Goal: Information Seeking & Learning: Get advice/opinions

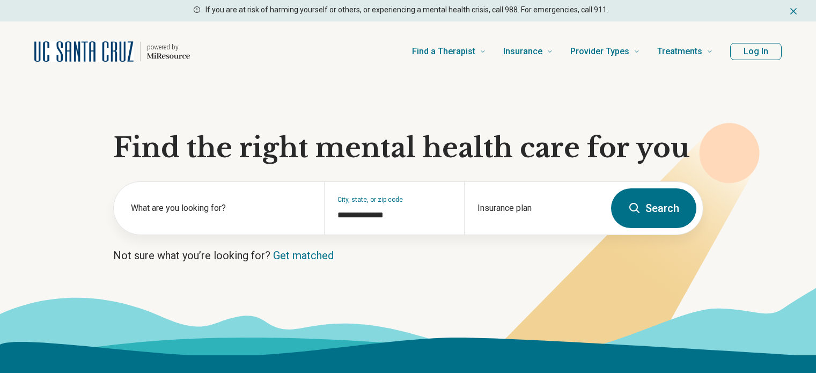
click at [756, 57] on button "Log In" at bounding box center [756, 51] width 52 height 17
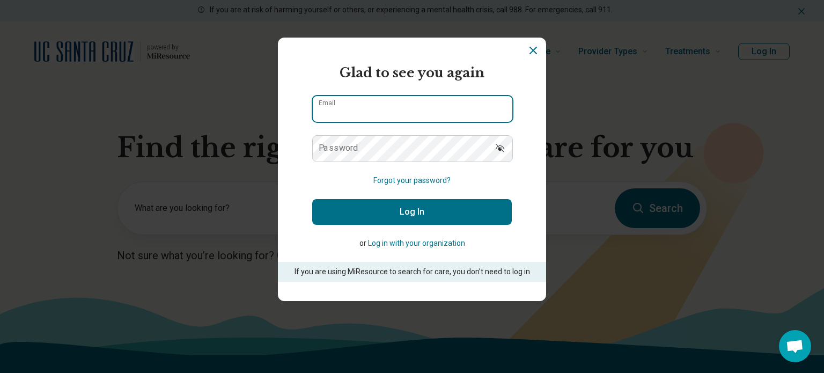
click at [393, 111] on input "Email" at bounding box center [413, 109] width 200 height 26
type input "**********"
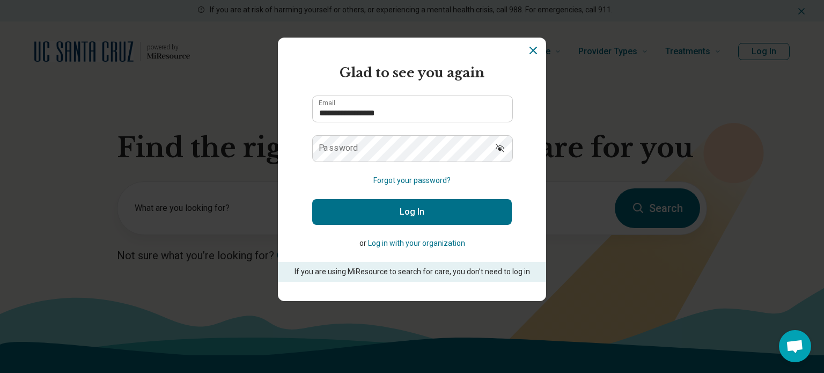
click at [347, 146] on label "Password" at bounding box center [339, 148] width 40 height 9
click at [312, 199] on button "Log In" at bounding box center [412, 212] width 200 height 26
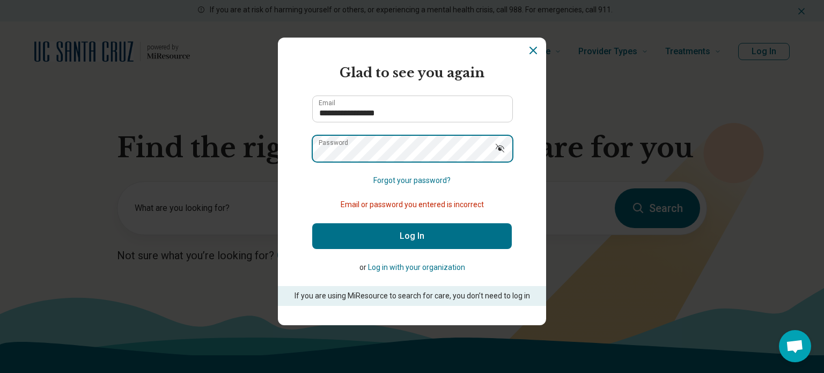
click at [312, 223] on button "Log In" at bounding box center [412, 236] width 200 height 26
click at [495, 148] on icon "Show password" at bounding box center [500, 148] width 11 height 11
click at [312, 223] on button "Log In" at bounding box center [412, 236] width 200 height 26
click at [271, 148] on div "**********" at bounding box center [412, 186] width 824 height 373
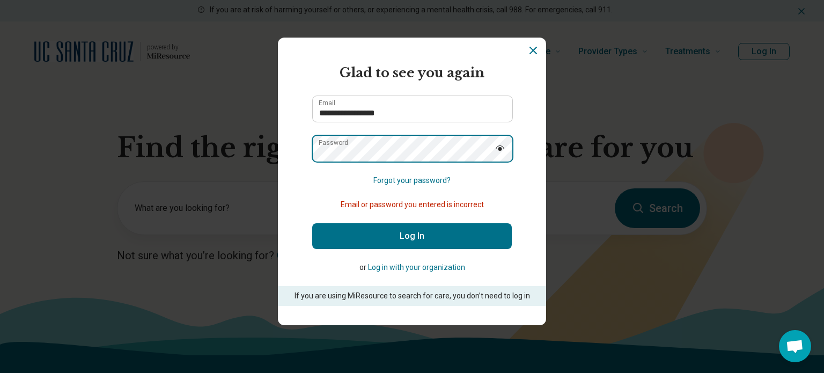
click at [312, 223] on button "Log In" at bounding box center [412, 236] width 200 height 26
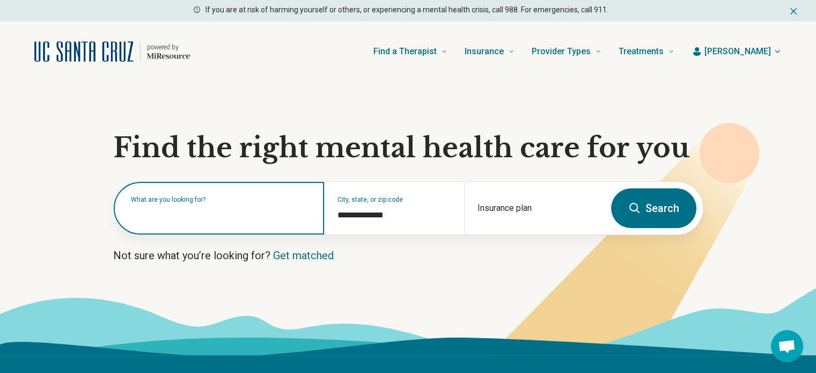
click at [195, 216] on input "text" at bounding box center [221, 213] width 180 height 13
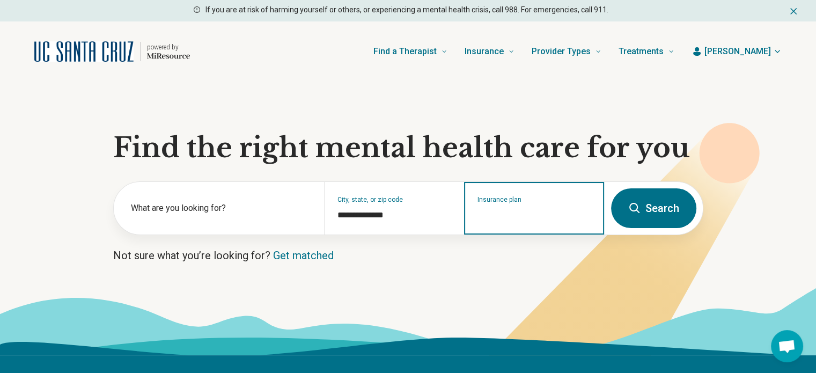
click at [513, 212] on input "Insurance plan" at bounding box center [535, 215] width 114 height 13
click at [513, 211] on input "Insurance plan" at bounding box center [535, 215] width 114 height 13
click at [513, 257] on div "UCSC Student Insurance" at bounding box center [521, 253] width 113 height 21
type input "**********"
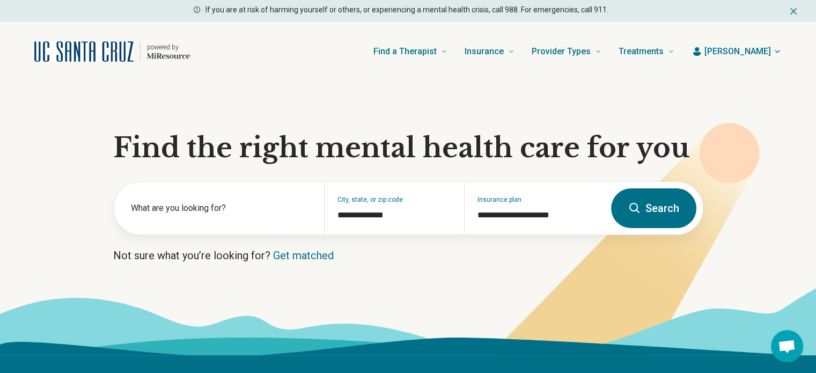
click at [657, 208] on button "Search" at bounding box center [653, 208] width 85 height 40
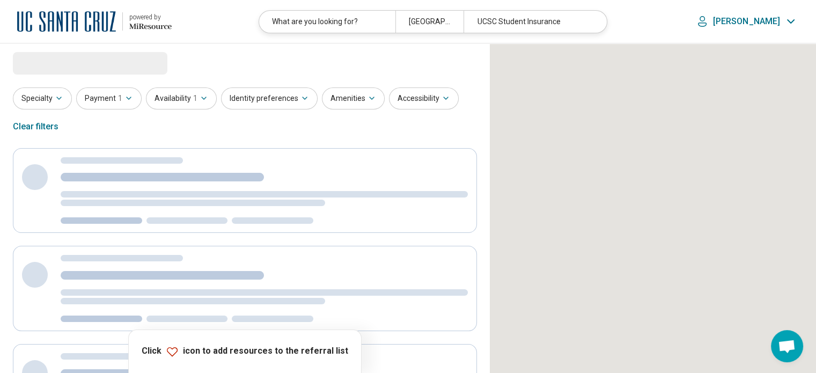
select select "***"
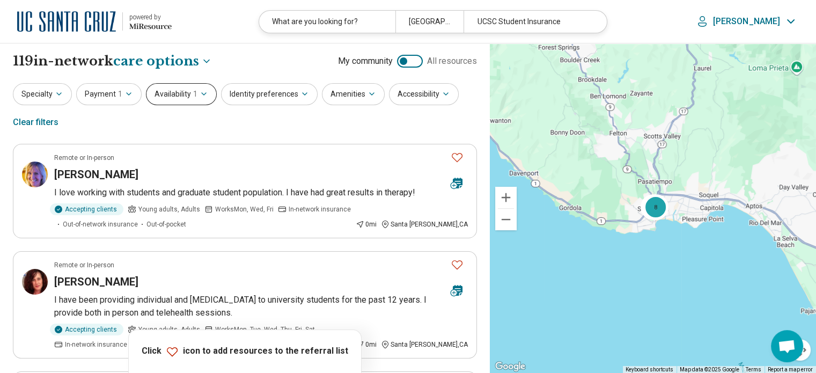
click at [156, 94] on button "Availability 1" at bounding box center [181, 94] width 71 height 22
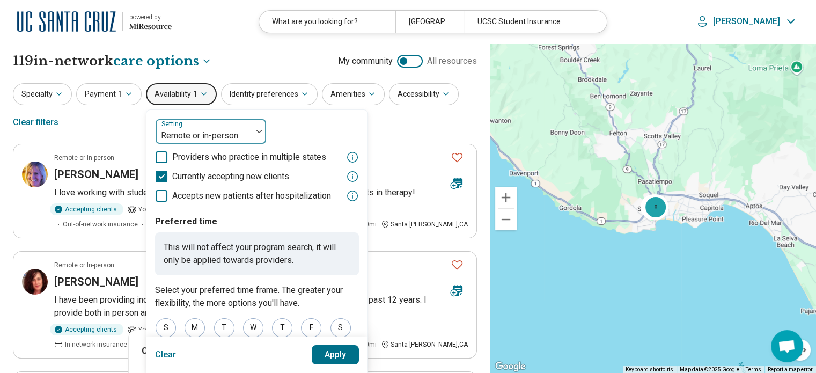
click at [169, 132] on div at bounding box center [204, 135] width 88 height 15
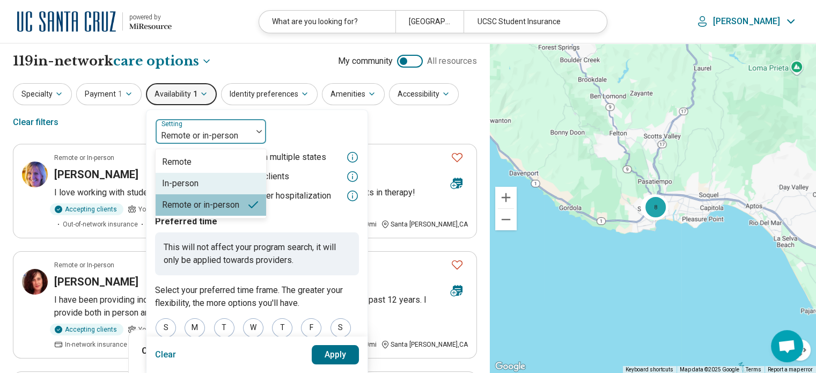
click at [179, 177] on div "In-person" at bounding box center [180, 183] width 36 height 13
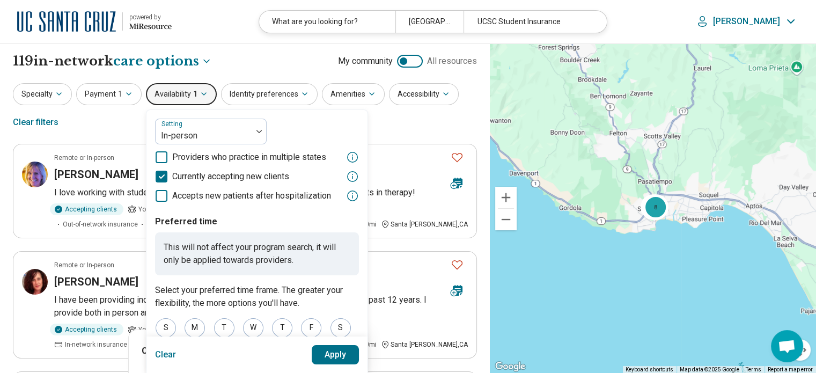
click at [333, 356] on button "Apply" at bounding box center [336, 354] width 48 height 19
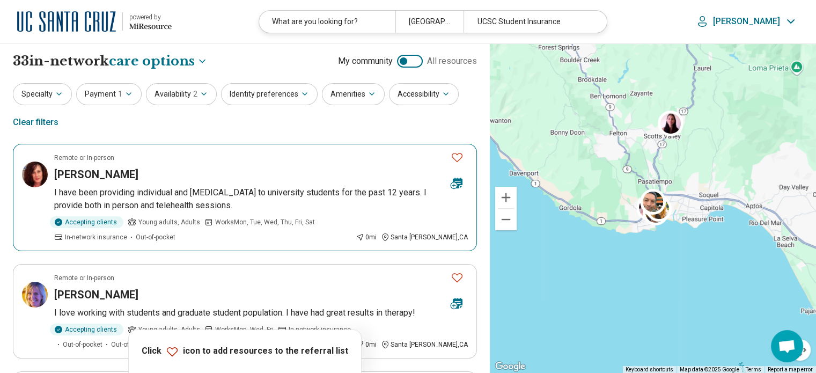
click at [457, 158] on icon "Favorite" at bounding box center [457, 157] width 13 height 13
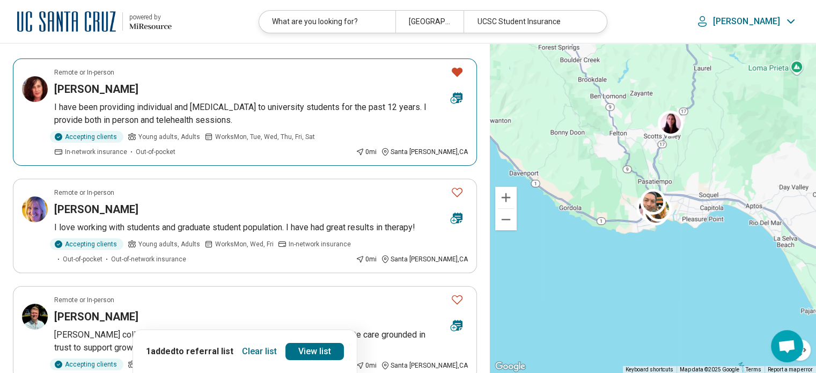
scroll to position [86, 0]
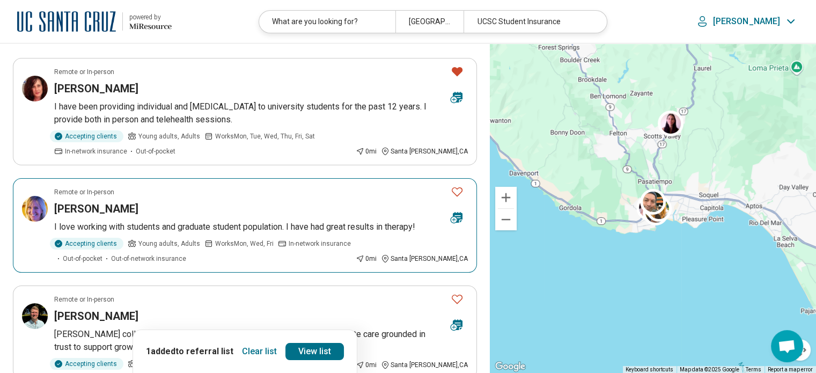
click at [457, 193] on icon "Favorite" at bounding box center [457, 191] width 13 height 13
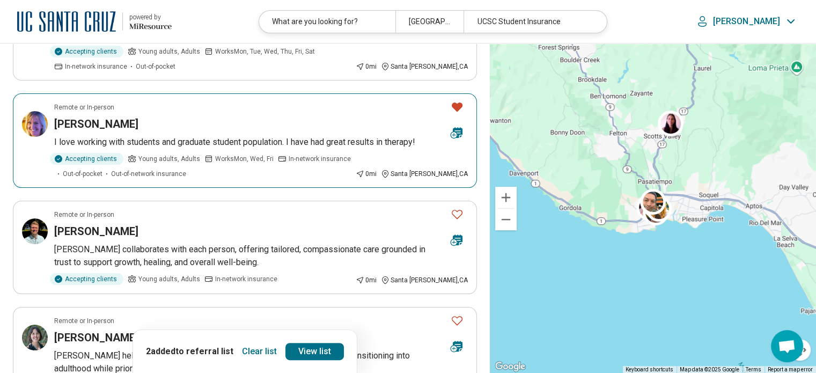
scroll to position [180, 0]
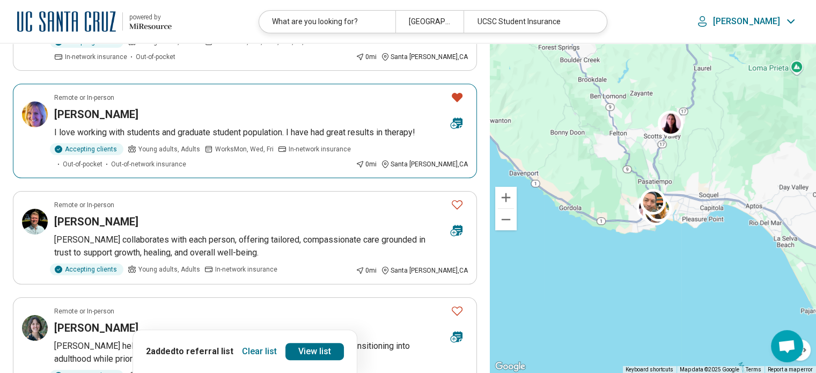
click at [310, 130] on p "I love working with students and graduate student population. I have had great …" at bounding box center [261, 132] width 414 height 13
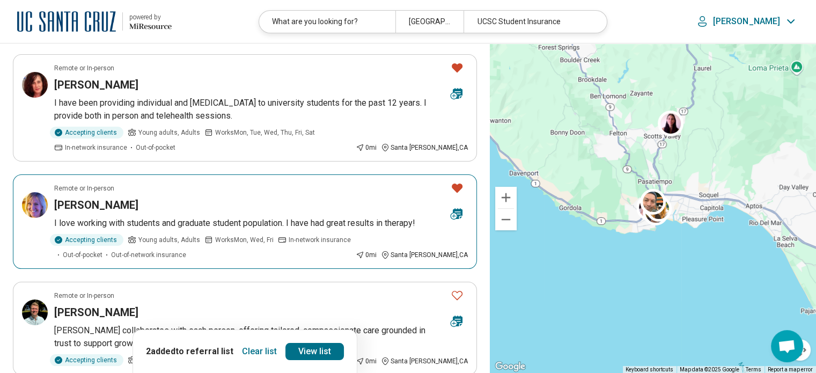
scroll to position [82, 0]
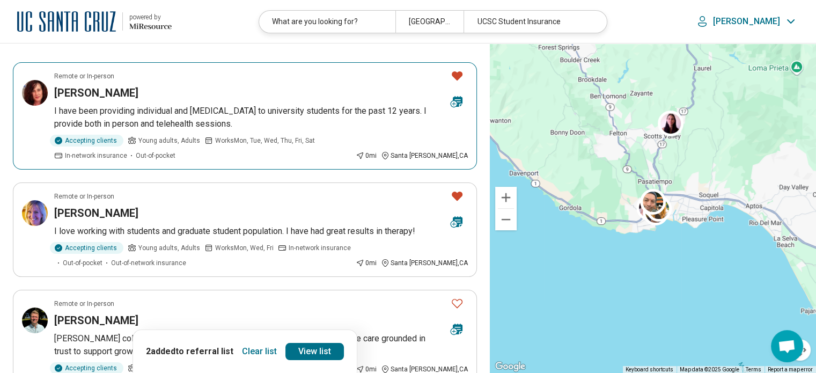
click at [170, 140] on span "Young adults, Adults" at bounding box center [169, 141] width 62 height 10
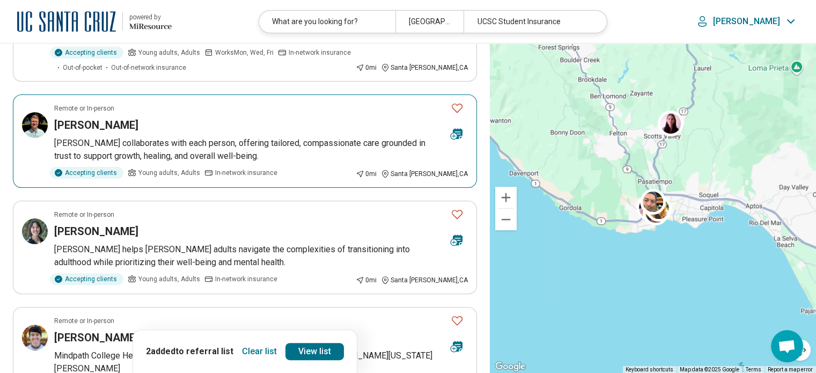
scroll to position [279, 0]
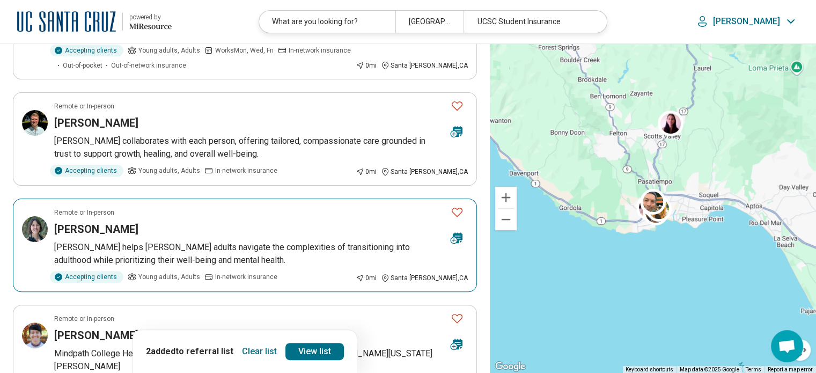
click at [455, 212] on icon "Favorite" at bounding box center [457, 212] width 13 height 13
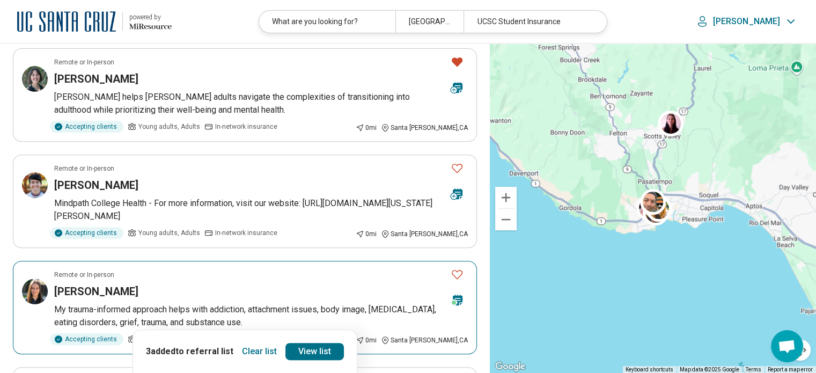
scroll to position [489, 0]
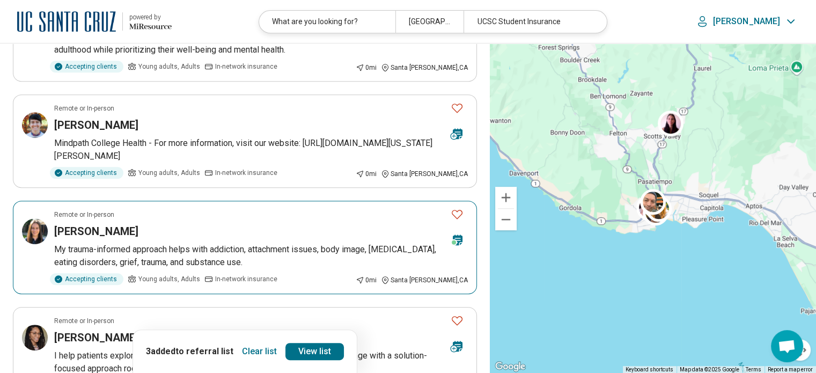
click at [458, 214] on icon "Favorite" at bounding box center [457, 214] width 13 height 13
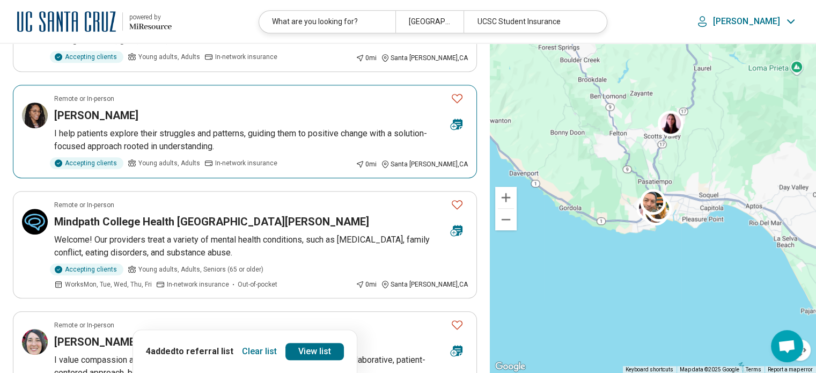
scroll to position [712, 0]
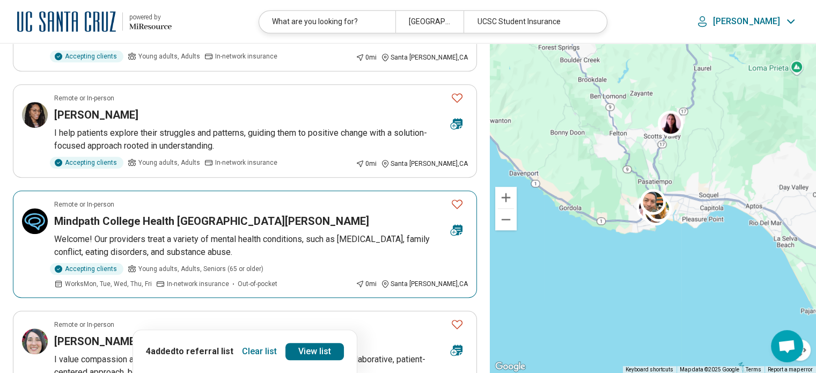
click at [455, 200] on icon "Favorite" at bounding box center [457, 204] width 11 height 9
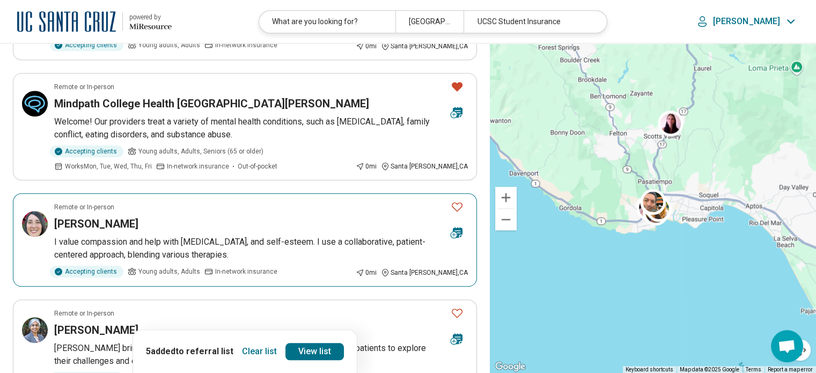
scroll to position [832, 0]
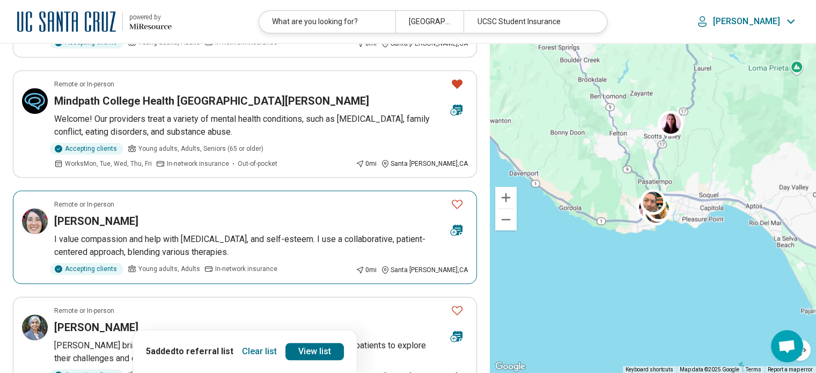
click at [458, 202] on icon "Favorite" at bounding box center [457, 204] width 13 height 13
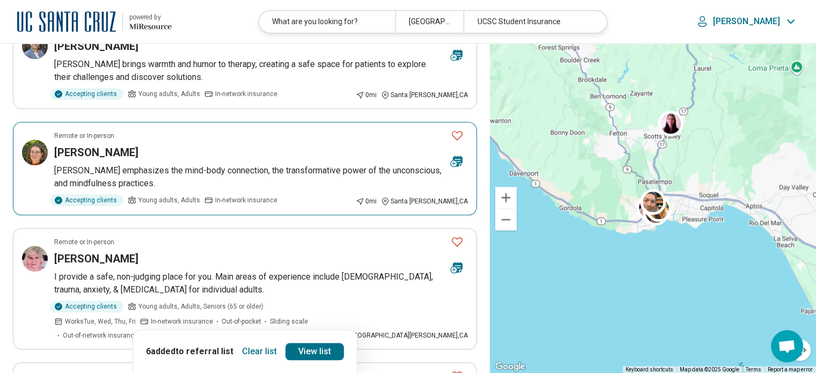
scroll to position [1114, 0]
click at [456, 135] on icon "Favorite" at bounding box center [457, 134] width 13 height 13
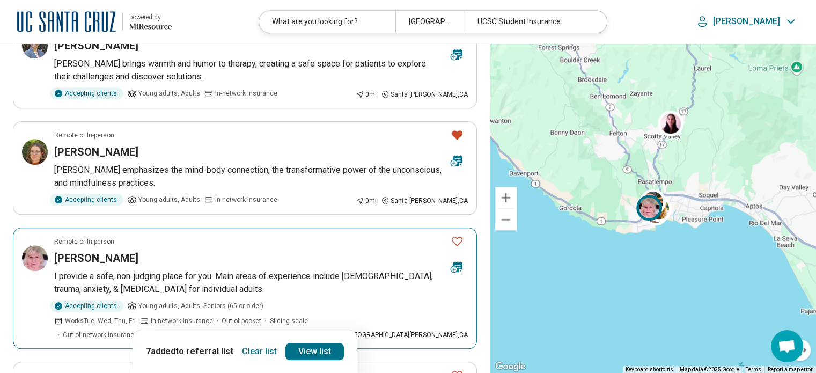
click at [456, 239] on icon "Favorite" at bounding box center [457, 241] width 13 height 13
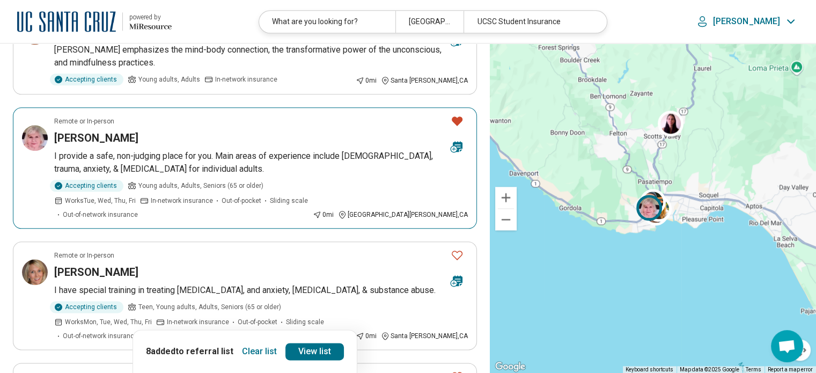
scroll to position [1239, 0]
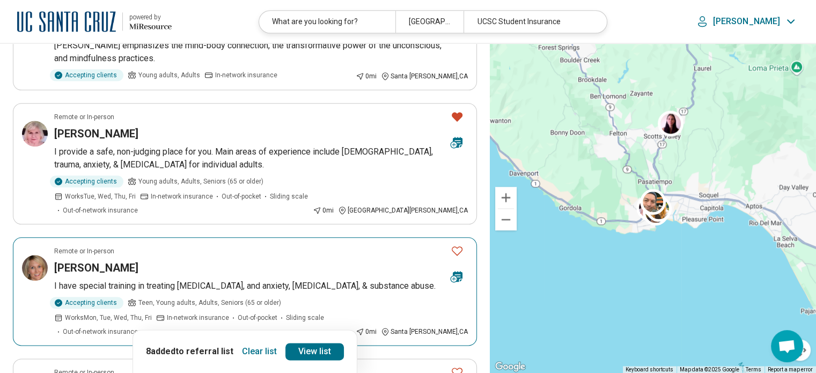
click at [457, 246] on icon "Favorite" at bounding box center [457, 250] width 11 height 9
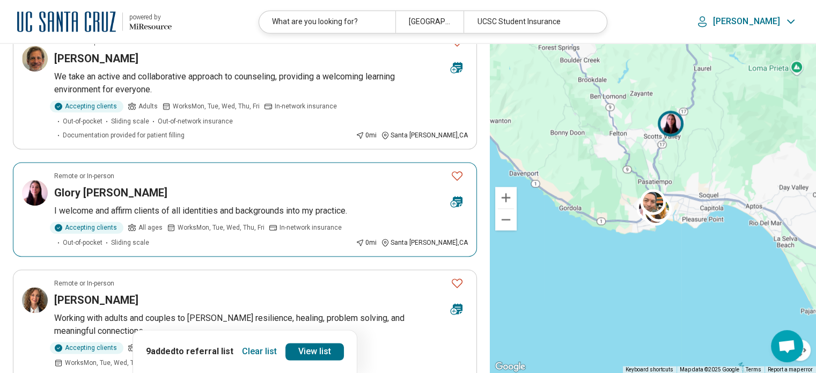
scroll to position [1573, 0]
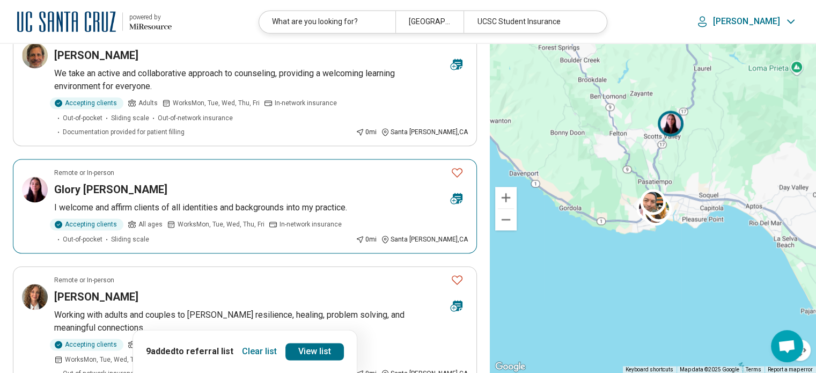
click at [455, 166] on icon "Favorite" at bounding box center [457, 172] width 13 height 13
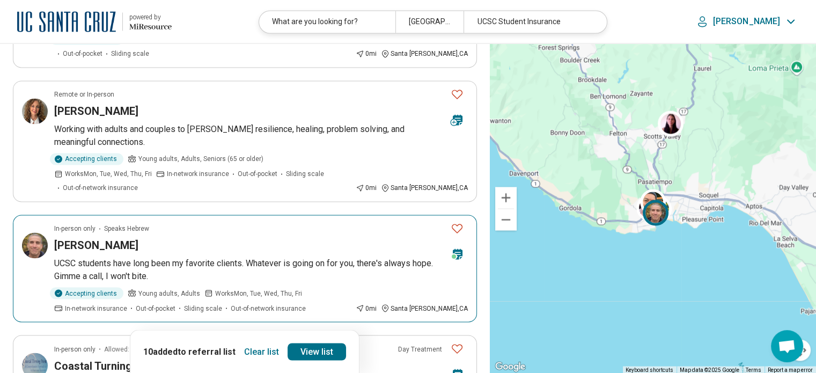
scroll to position [1760, 0]
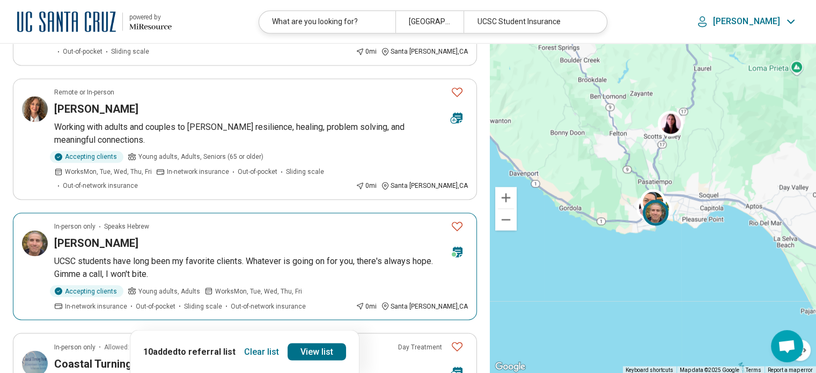
click at [454, 220] on icon "Favorite" at bounding box center [457, 226] width 13 height 13
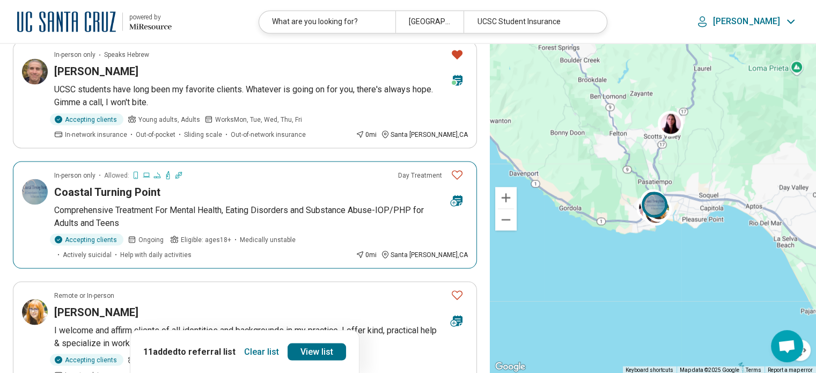
scroll to position [1936, 0]
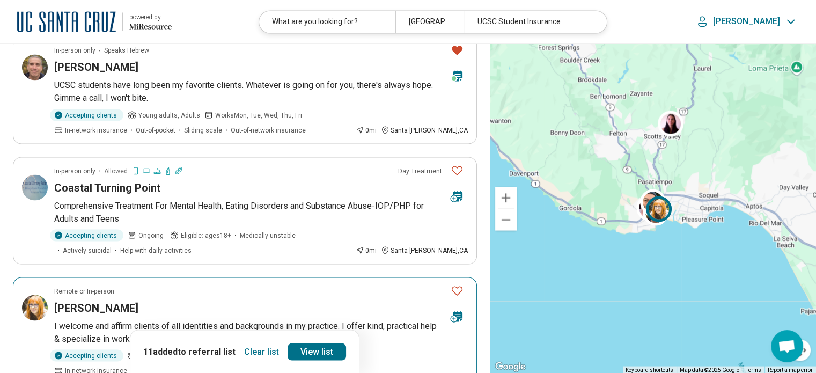
click at [452, 286] on icon "Favorite" at bounding box center [457, 290] width 11 height 9
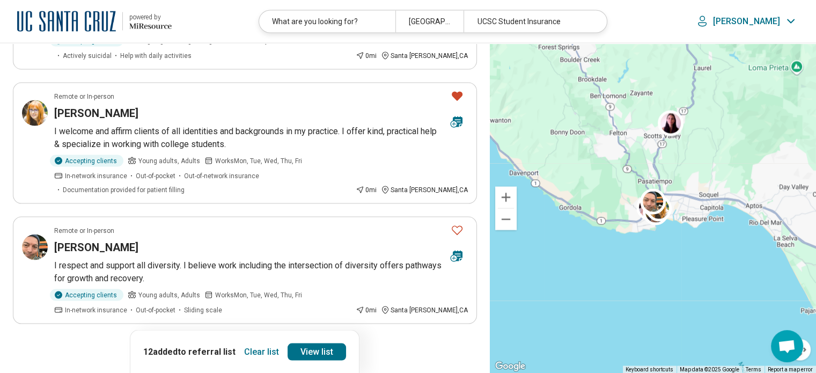
click at [258, 346] on button "2" at bounding box center [257, 354] width 17 height 17
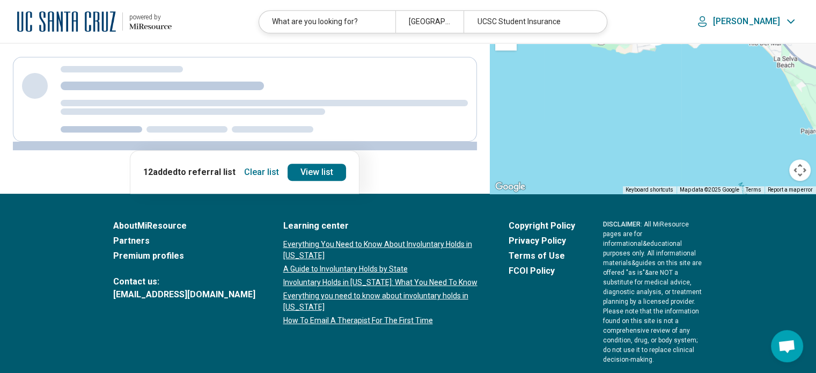
scroll to position [0, 0]
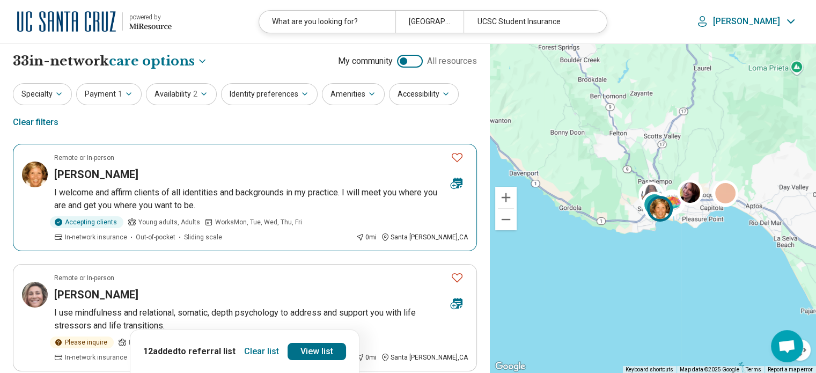
click at [455, 158] on icon "Favorite" at bounding box center [457, 157] width 13 height 13
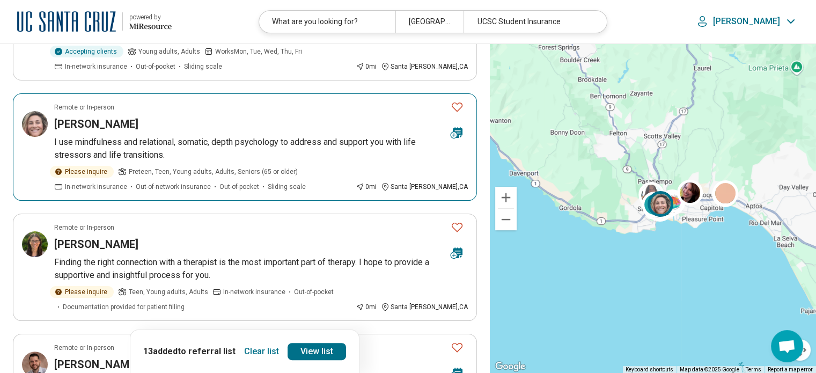
scroll to position [173, 0]
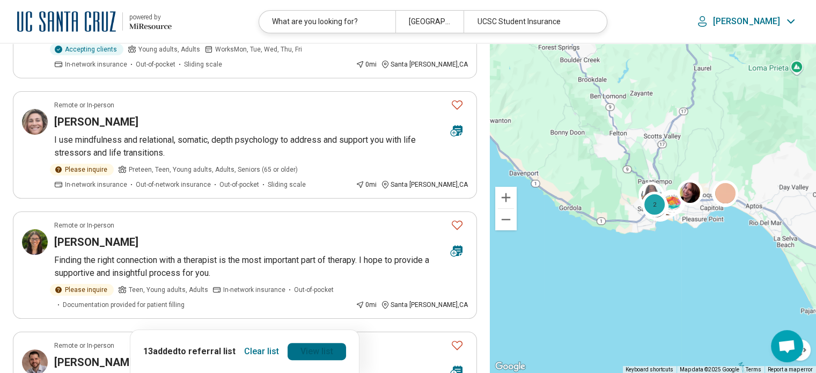
click at [302, 353] on link "View list" at bounding box center [317, 351] width 58 height 17
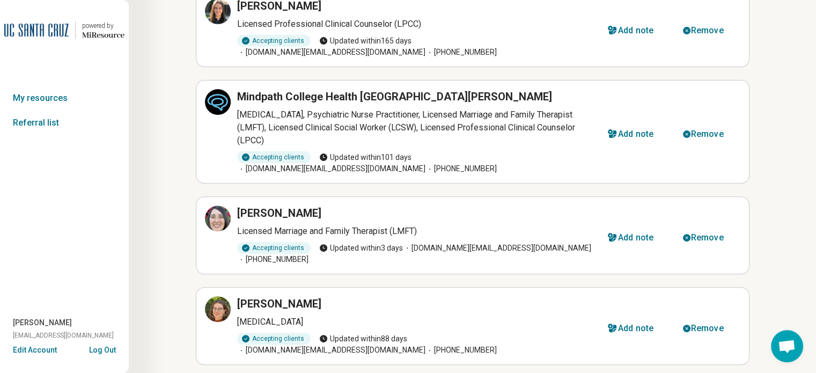
scroll to position [347, 0]
click at [696, 324] on div "Remove" at bounding box center [707, 328] width 33 height 9
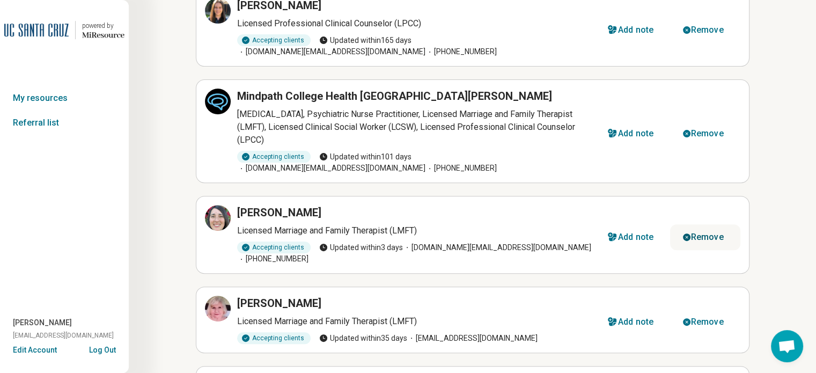
click at [700, 233] on div "Remove" at bounding box center [707, 237] width 33 height 9
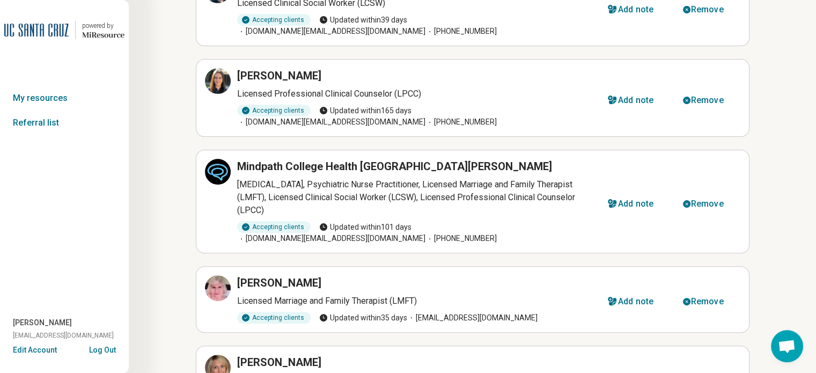
scroll to position [276, 0]
click at [697, 97] on div "Remove" at bounding box center [707, 101] width 33 height 9
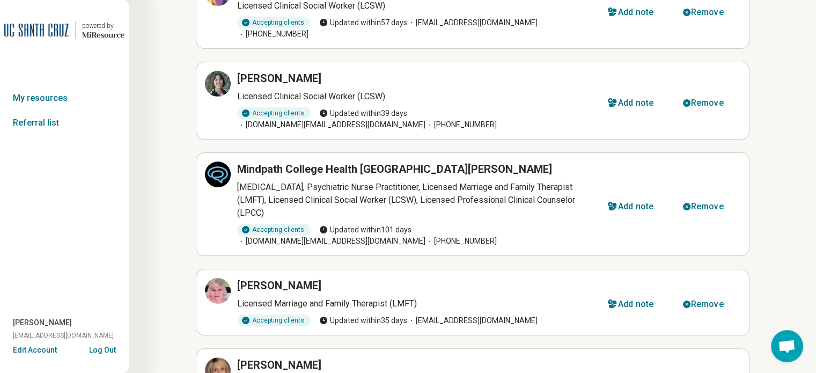
scroll to position [182, 0]
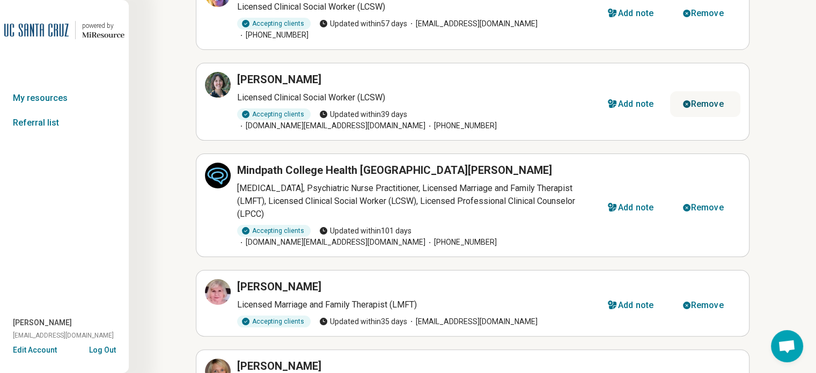
click at [719, 100] on div "Remove" at bounding box center [707, 104] width 33 height 9
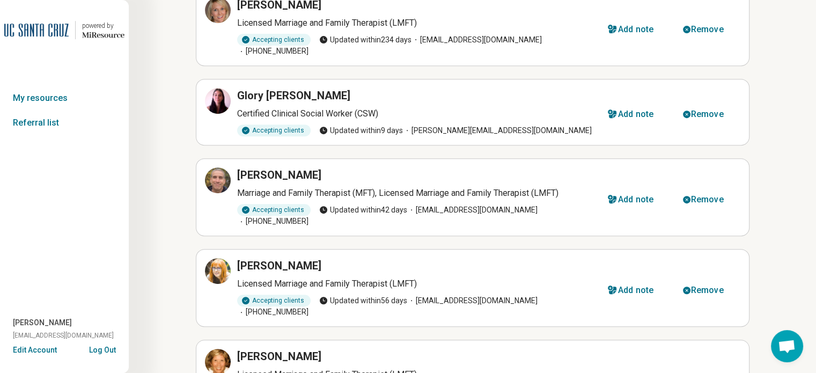
scroll to position [464, 0]
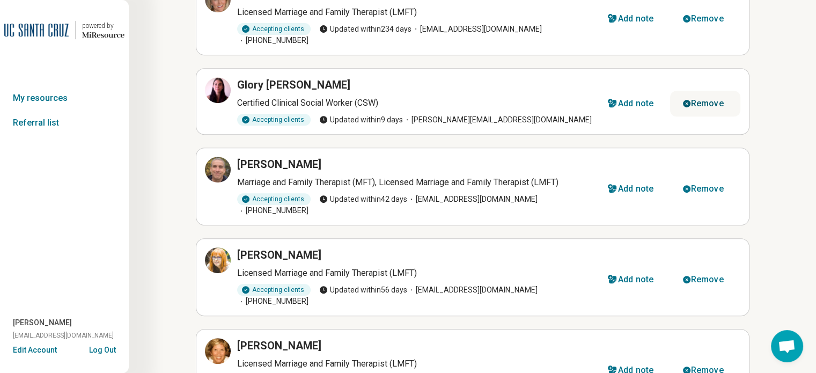
click at [706, 99] on div "Remove" at bounding box center [707, 103] width 33 height 9
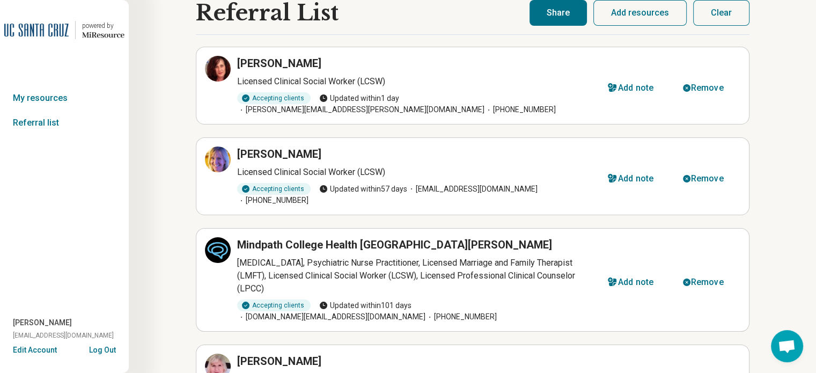
scroll to position [0, 0]
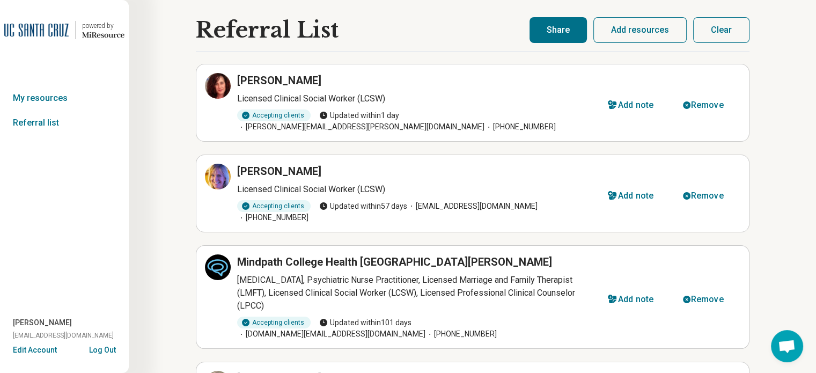
click at [560, 28] on button "Share" at bounding box center [558, 30] width 57 height 26
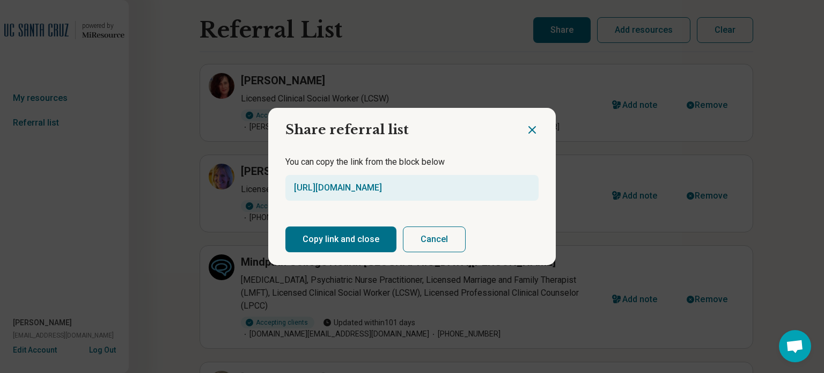
click at [349, 249] on button "Copy link and close" at bounding box center [341, 239] width 111 height 26
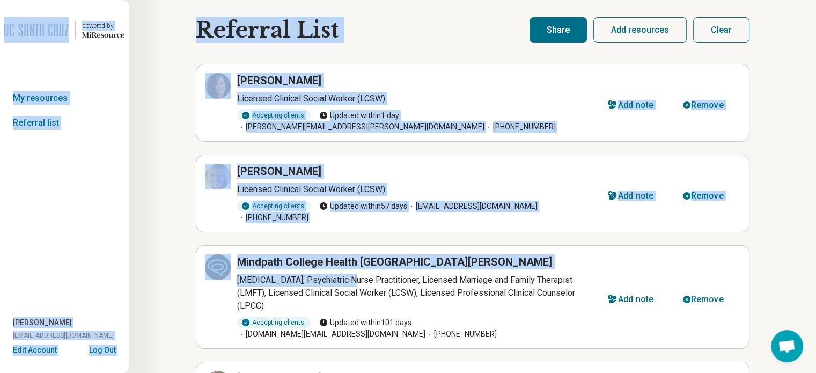
drag, startPoint x: 349, startPoint y: 249, endPoint x: 69, endPoint y: -65, distance: 420.8
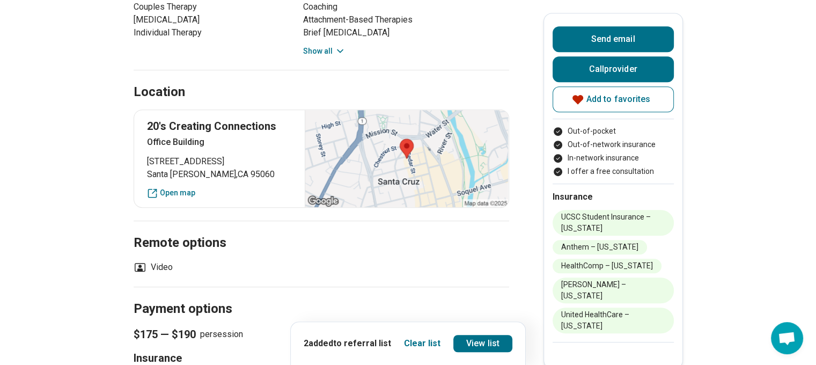
scroll to position [687, 8]
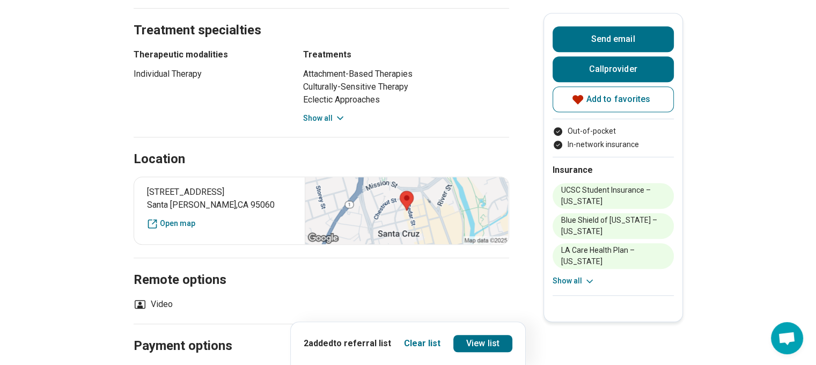
scroll to position [665, 0]
